Goal: Task Accomplishment & Management: Complete application form

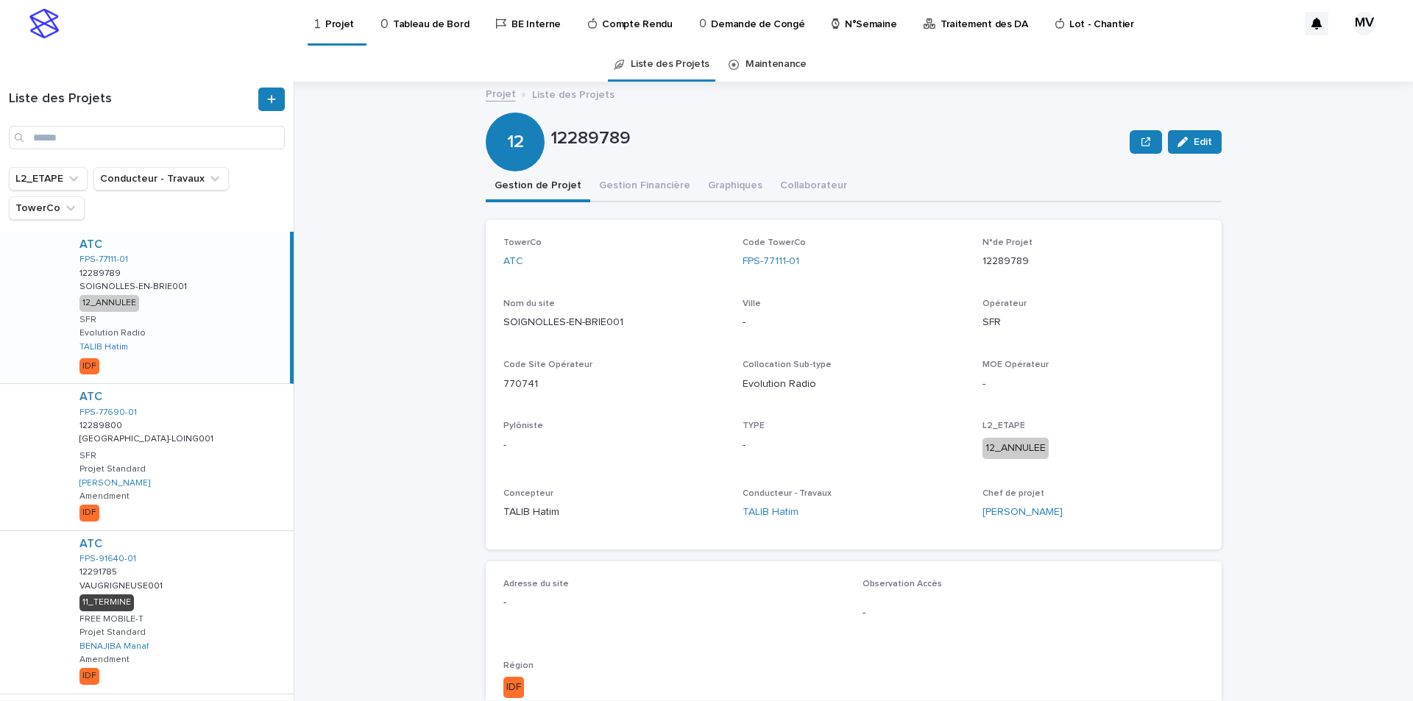
click at [753, 26] on p "Demande de Congé" at bounding box center [757, 15] width 93 height 31
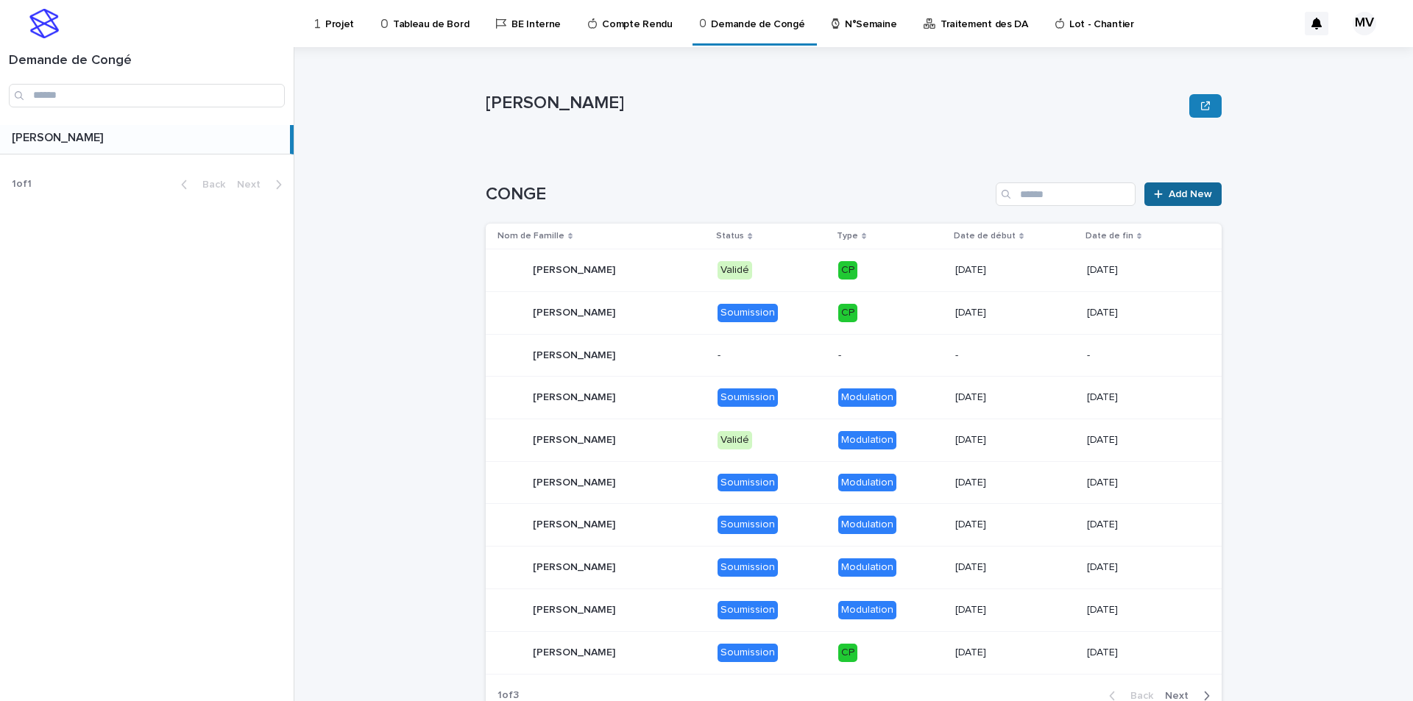
click at [1177, 196] on span "Add New" at bounding box center [1189, 194] width 43 height 10
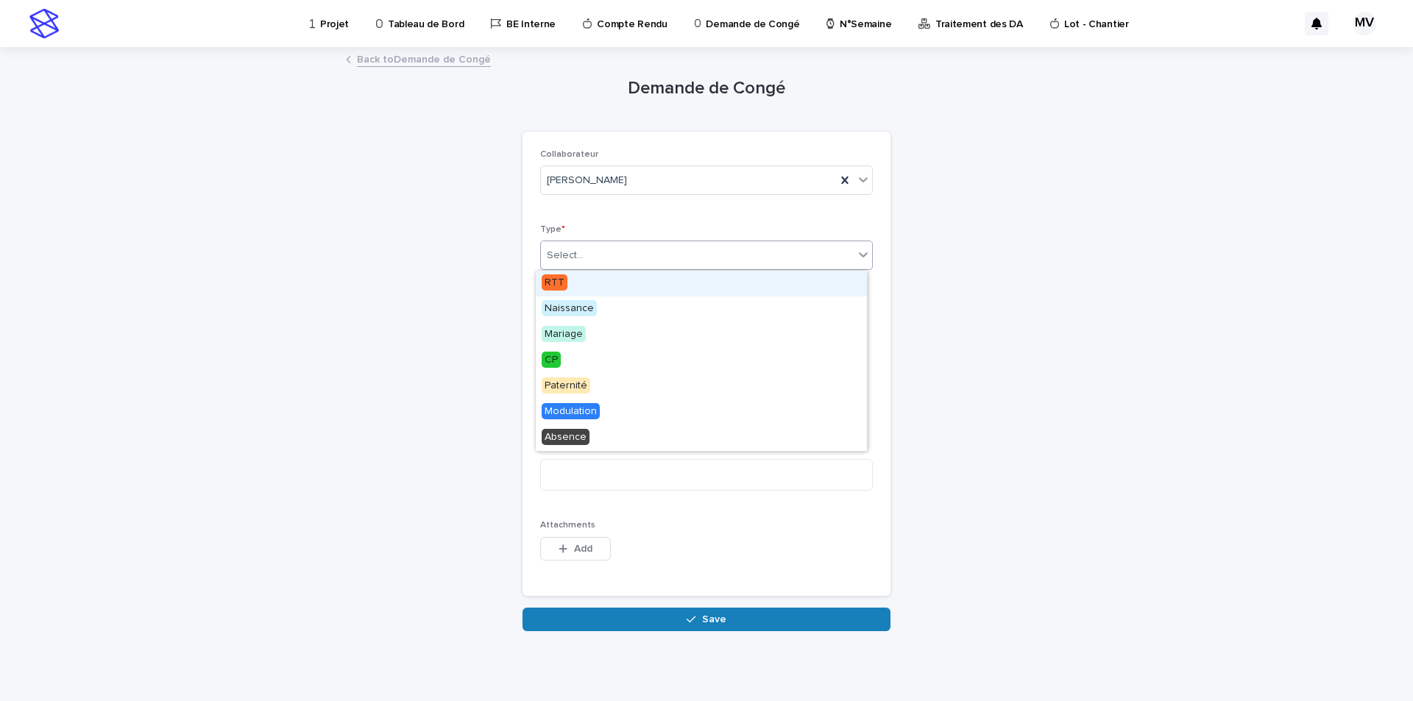
click at [632, 250] on div "Select..." at bounding box center [697, 256] width 313 height 24
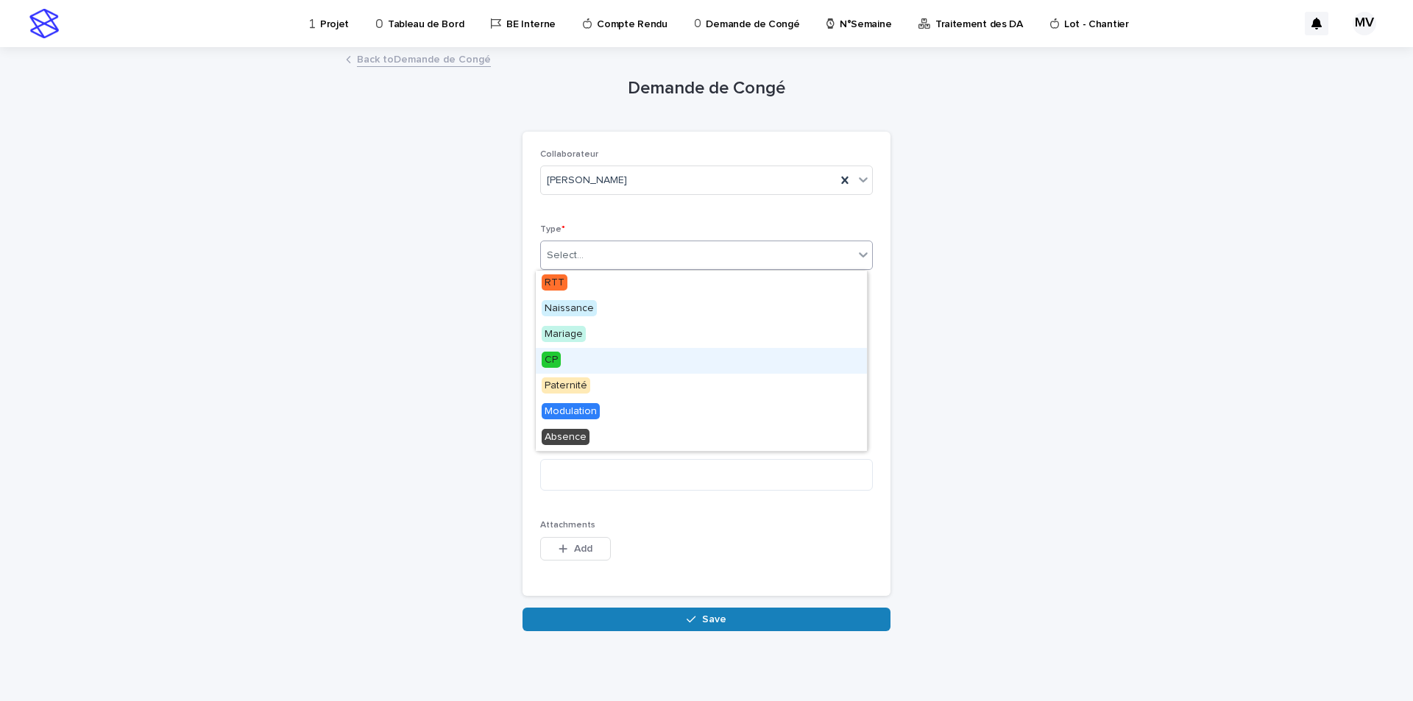
click at [562, 361] on div "CP" at bounding box center [701, 361] width 331 height 26
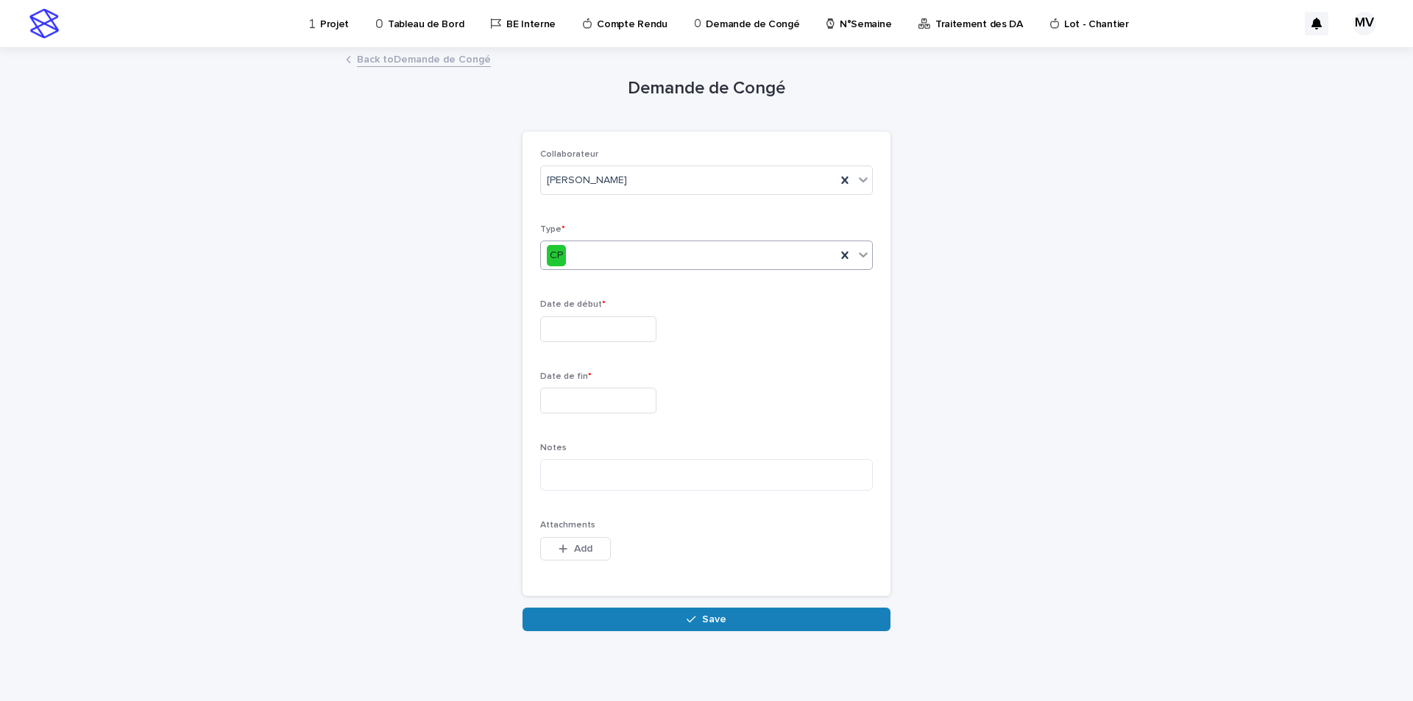
click at [620, 328] on input "text" at bounding box center [598, 329] width 116 height 26
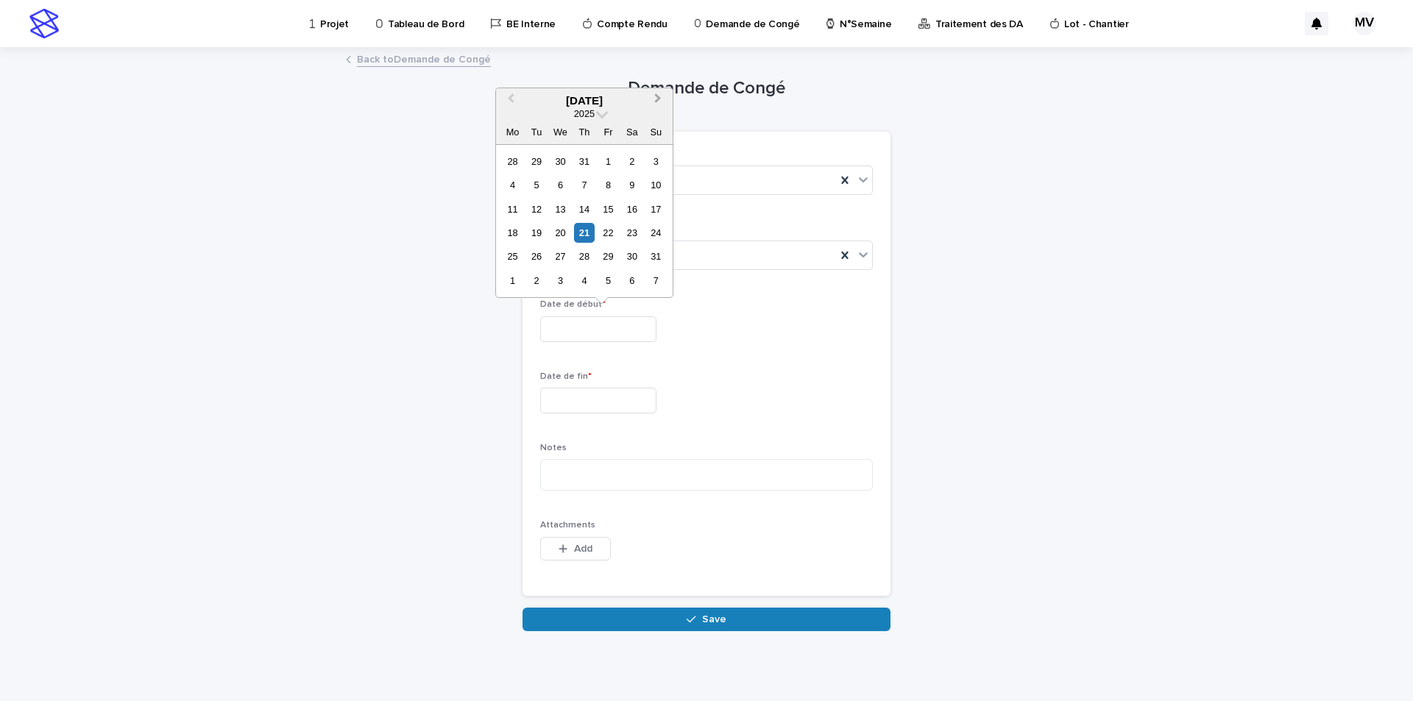
click at [661, 98] on button "Next Month" at bounding box center [659, 102] width 24 height 24
click at [514, 185] on div "8" at bounding box center [513, 185] width 20 height 20
type input "********"
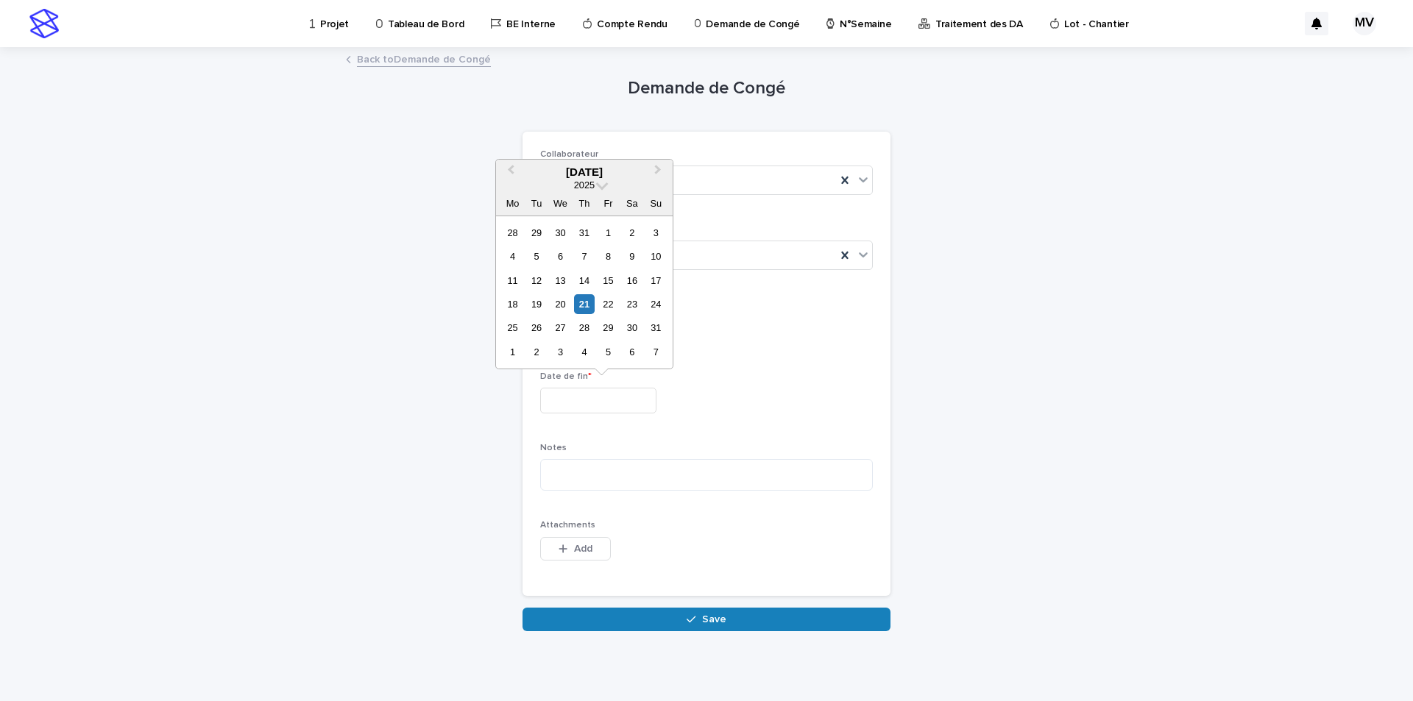
click at [579, 399] on input "text" at bounding box center [598, 401] width 116 height 26
click at [658, 169] on span "Next Month" at bounding box center [658, 172] width 0 height 20
click at [509, 255] on div "8" at bounding box center [513, 256] width 20 height 20
type input "********"
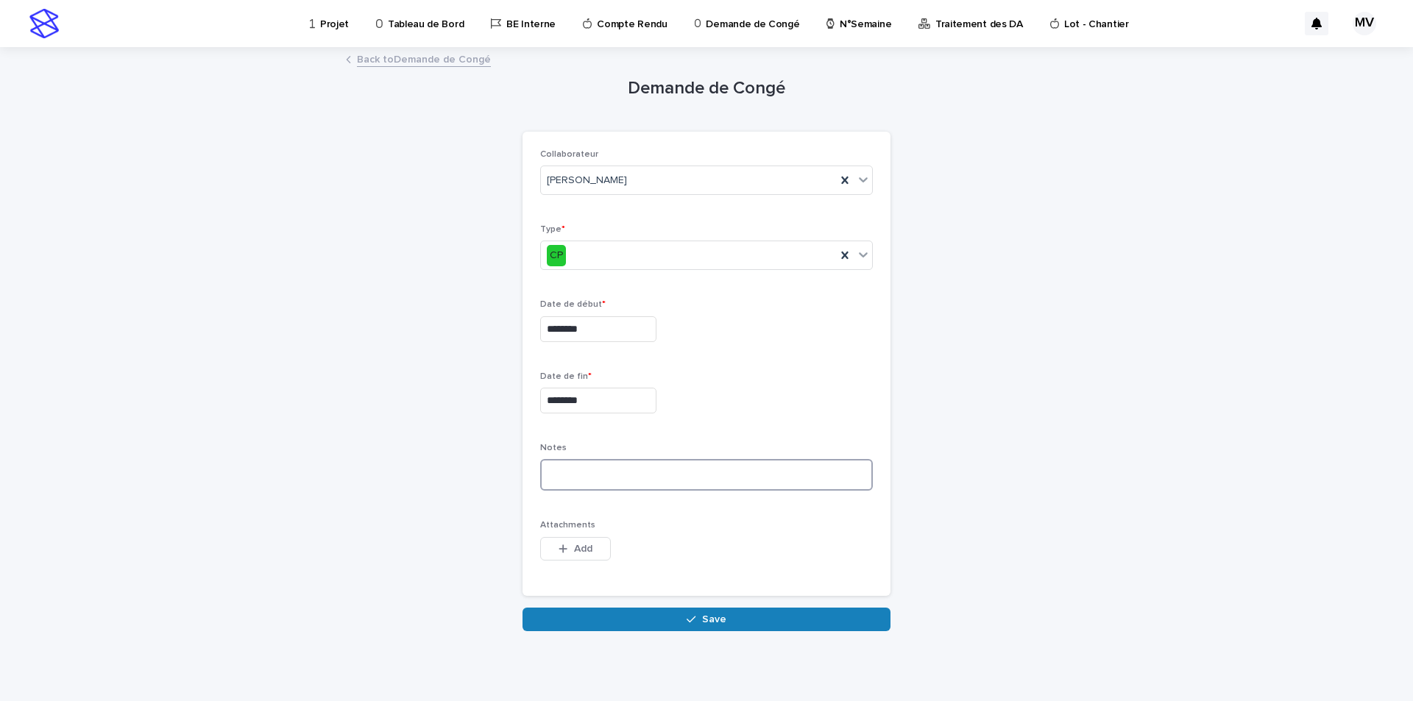
click at [570, 469] on textarea at bounding box center [706, 475] width 333 height 32
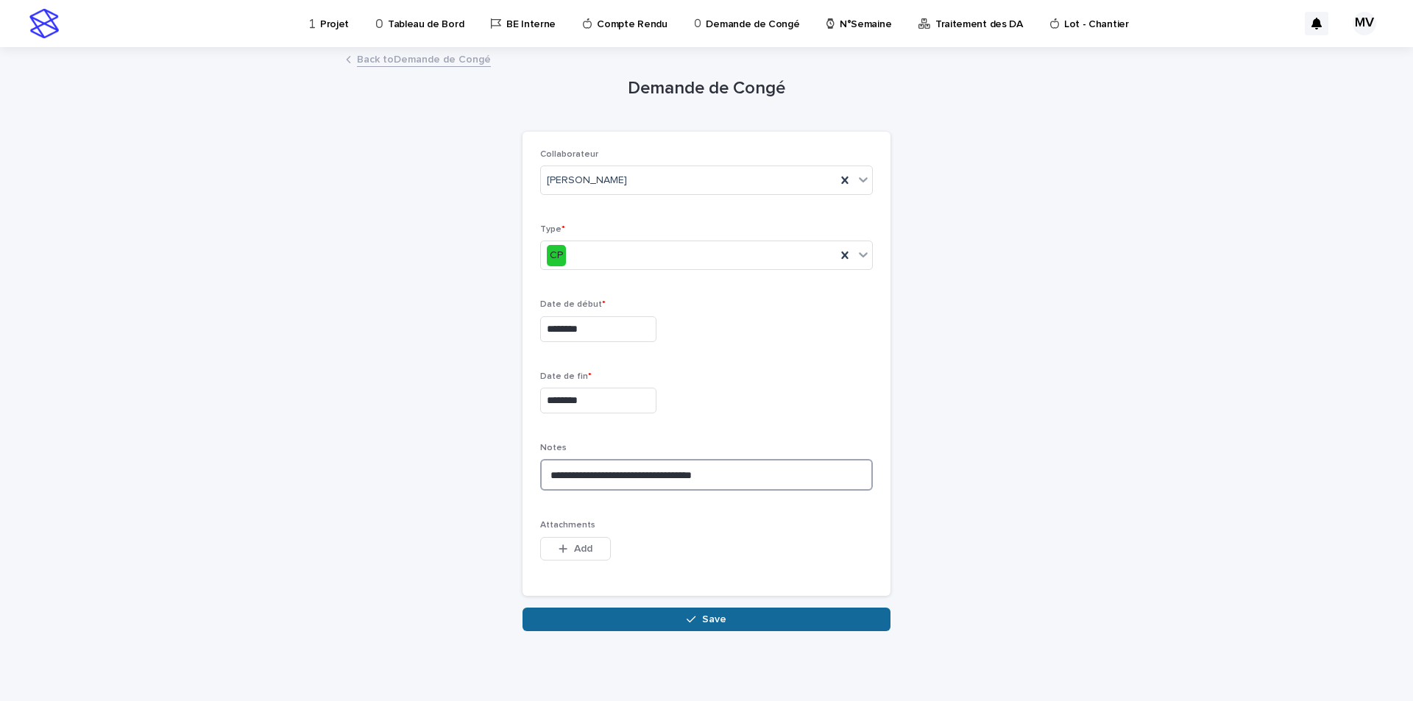
type textarea "**********"
click at [664, 619] on button "Save" at bounding box center [706, 620] width 368 height 24
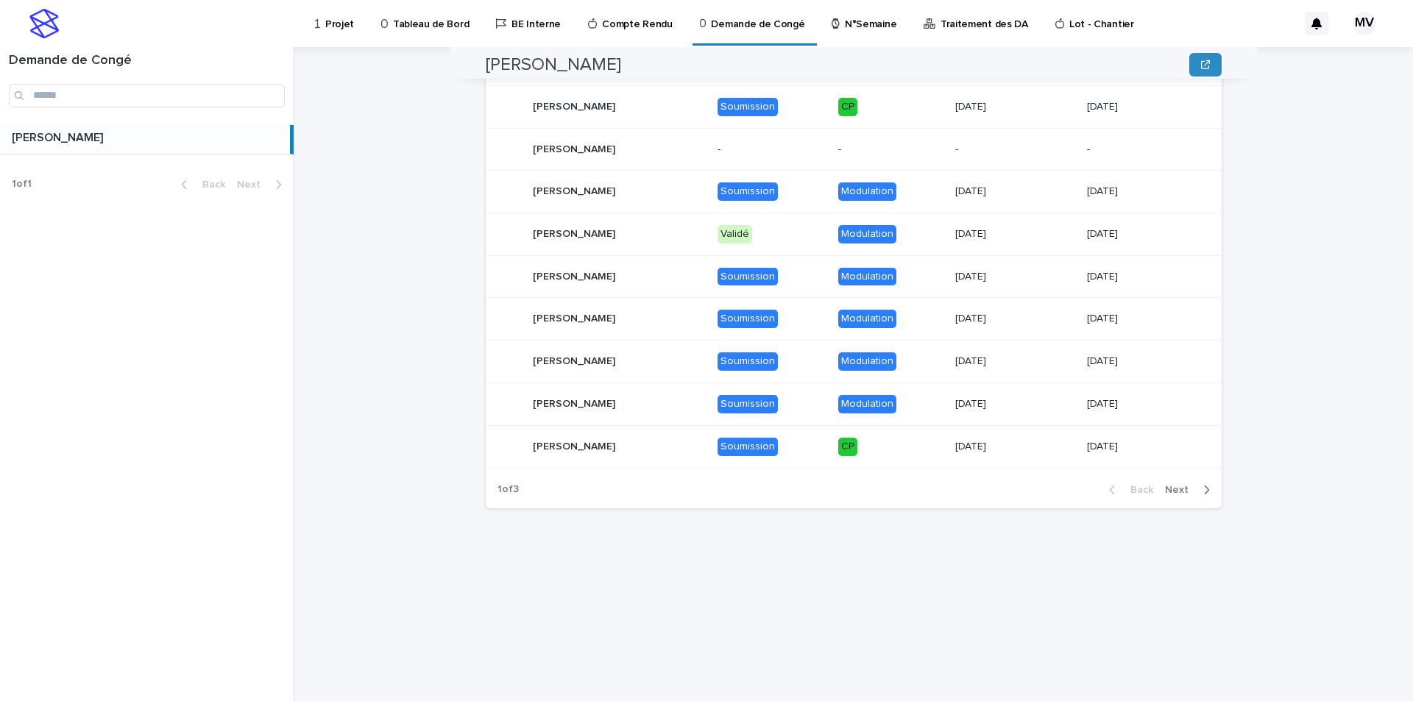
scroll to position [221, 0]
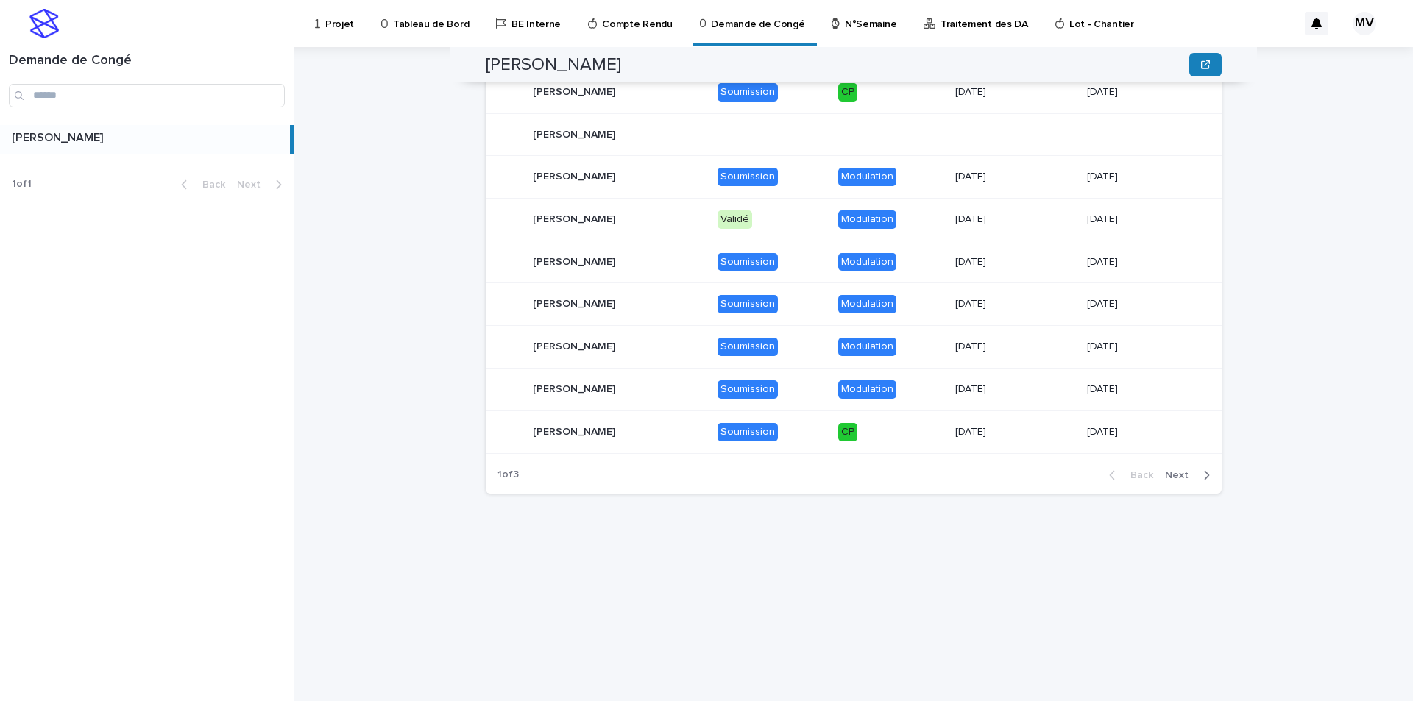
click at [1203, 477] on icon "button" at bounding box center [1206, 475] width 7 height 13
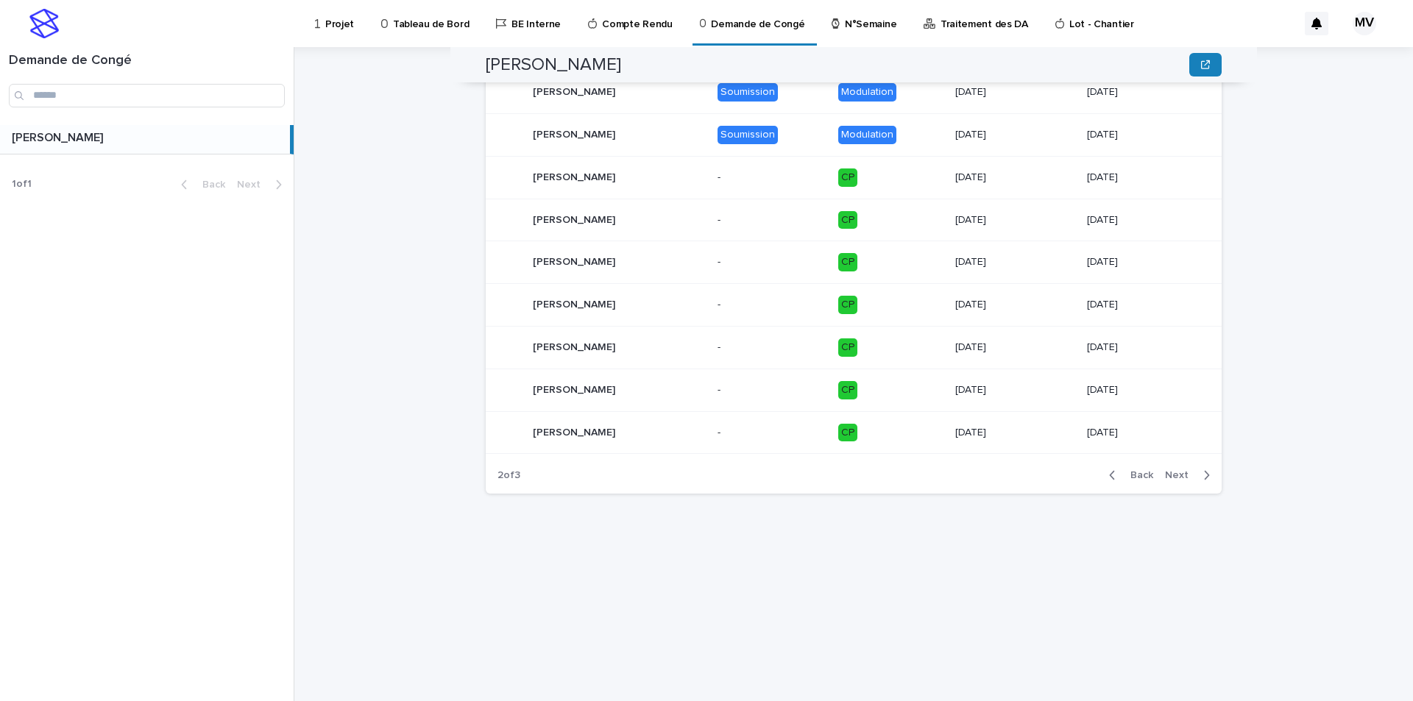
click at [1203, 477] on icon "button" at bounding box center [1206, 475] width 7 height 13
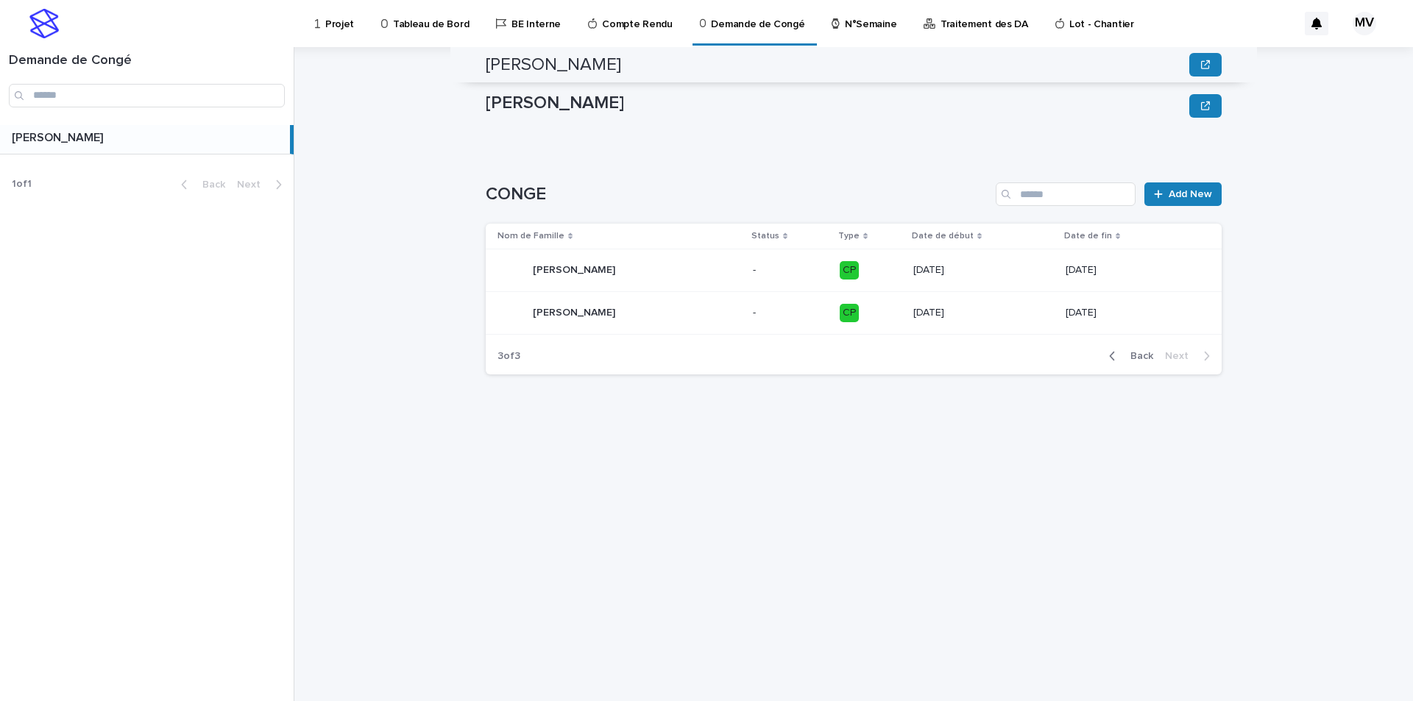
scroll to position [0, 0]
